Goal: Information Seeking & Learning: Find contact information

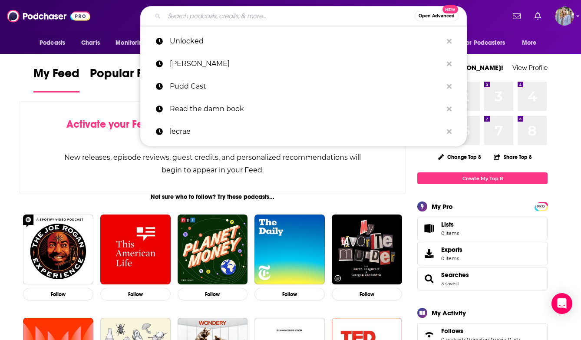
click at [239, 16] on input "Search podcasts, credits, & more..." at bounding box center [289, 16] width 251 height 14
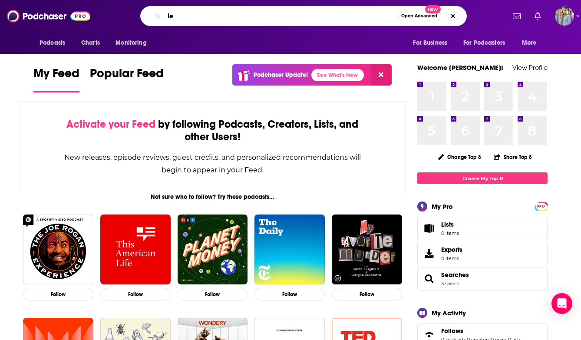
type input "l"
type input "[DEMOGRAPHIC_DATA] leadership"
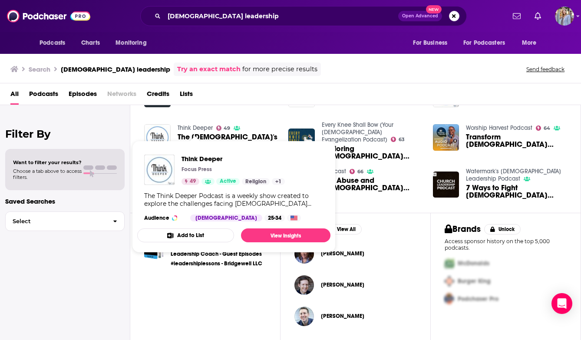
click at [202, 127] on link "Think Deeper" at bounding box center [195, 127] width 35 height 7
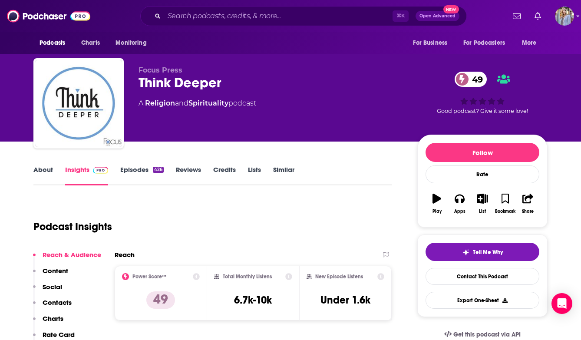
click at [41, 171] on link "About" at bounding box center [43, 176] width 20 height 20
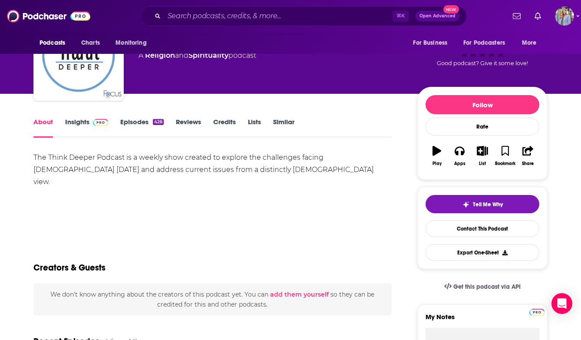
scroll to position [46, 0]
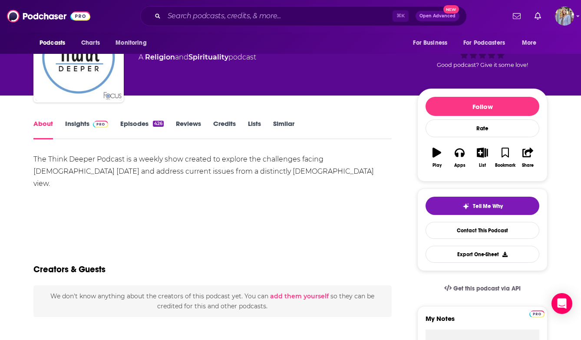
click at [76, 126] on link "Insights" at bounding box center [86, 129] width 43 height 20
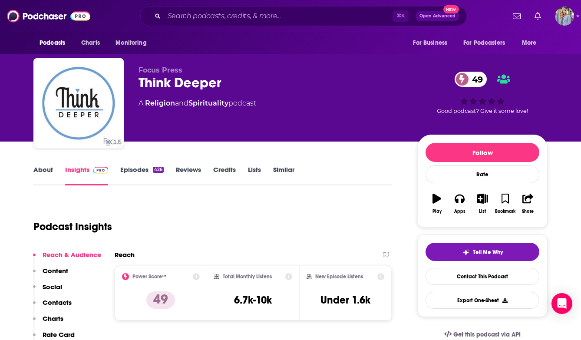
click at [136, 172] on link "Episodes 426" at bounding box center [141, 176] width 43 height 20
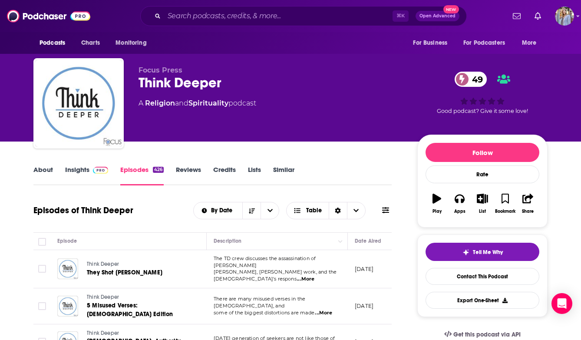
click at [90, 172] on span at bounding box center [98, 170] width 19 height 8
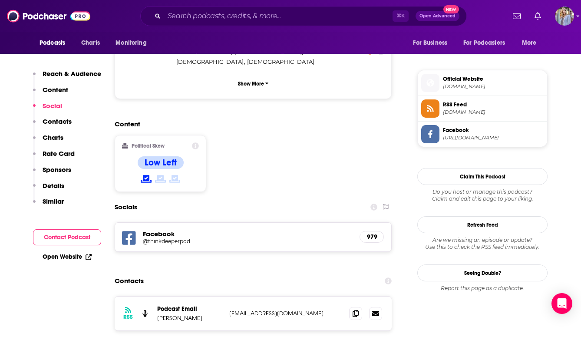
scroll to position [608, 0]
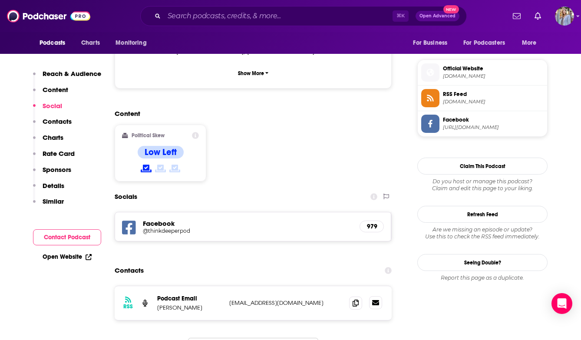
click at [378, 300] on icon at bounding box center [375, 302] width 7 height 5
